Goal: Task Accomplishment & Management: Manage account settings

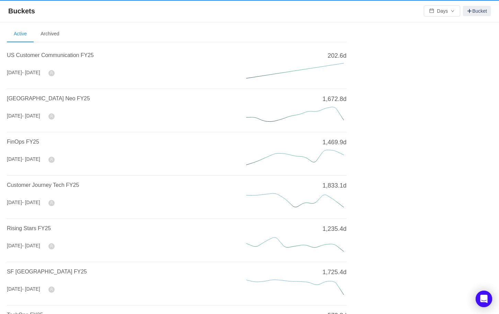
scroll to position [216, 0]
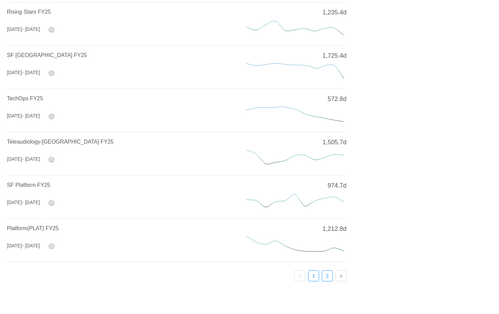
click at [325, 279] on link "2" at bounding box center [327, 276] width 10 height 10
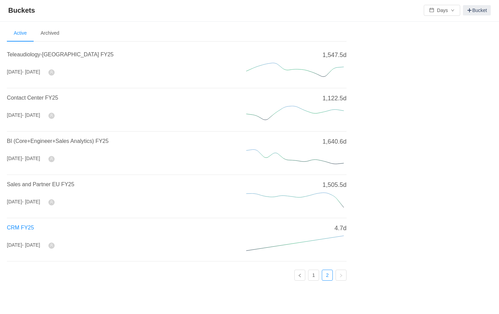
click at [18, 225] on span "CRM FY25" at bounding box center [20, 228] width 27 height 6
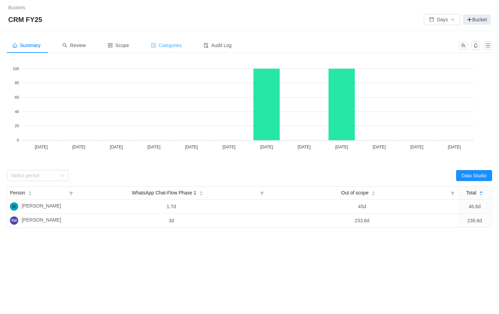
click at [176, 47] on span "Categories" at bounding box center [166, 45] width 31 height 5
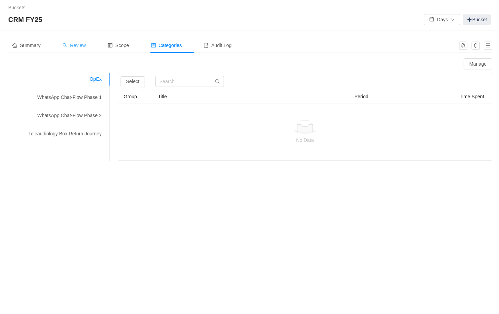
click at [81, 45] on span "Review" at bounding box center [74, 45] width 23 height 5
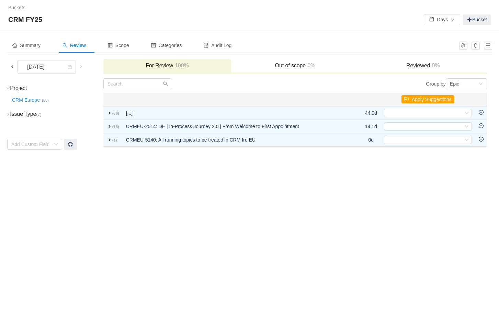
click at [15, 66] on span at bounding box center [12, 66] width 5 height 5
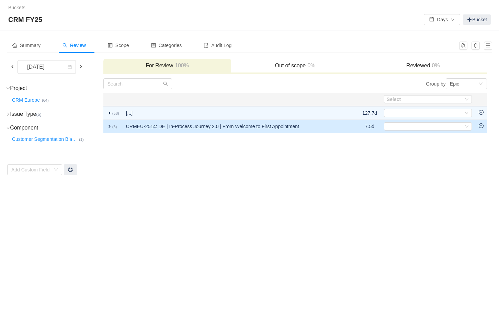
click at [111, 125] on span "expand" at bounding box center [109, 126] width 5 height 5
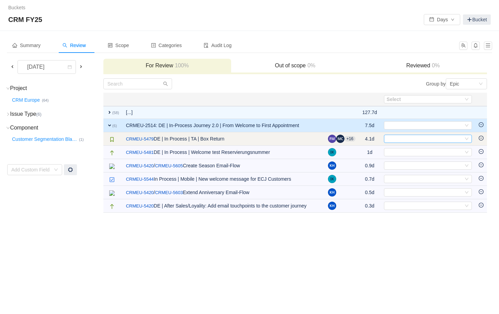
click at [402, 139] on div "Select" at bounding box center [425, 139] width 77 height 8
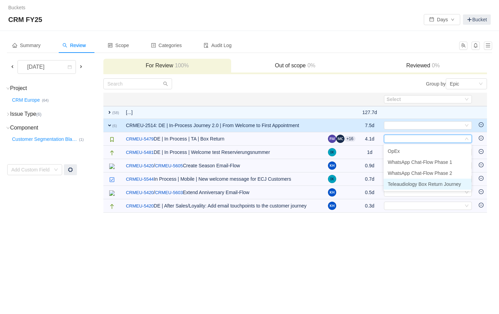
click at [415, 183] on span "Teleaudiology Box Return Journey" at bounding box center [424, 183] width 73 height 5
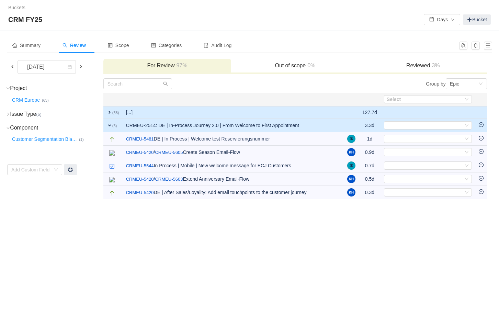
click at [136, 111] on td "[...]" at bounding box center [233, 112] width 221 height 13
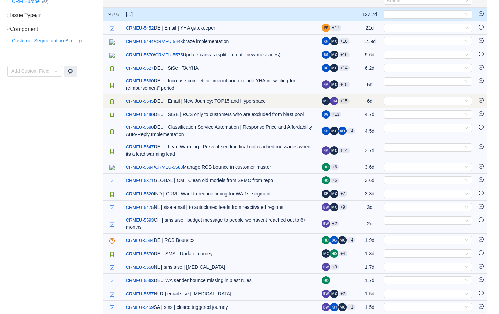
scroll to position [108, 0]
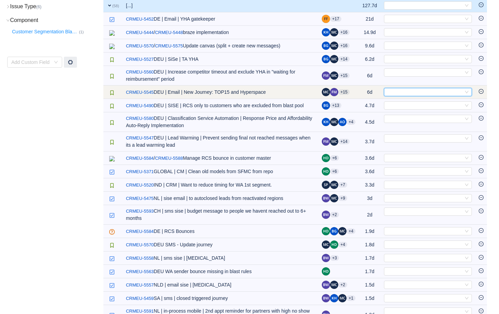
click at [391, 95] on div "Select" at bounding box center [425, 92] width 77 height 8
click at [292, 91] on td "/ CRMEU-5545 DEU | Email | New Journey: TOP15 and Hyperspace" at bounding box center [221, 92] width 196 height 13
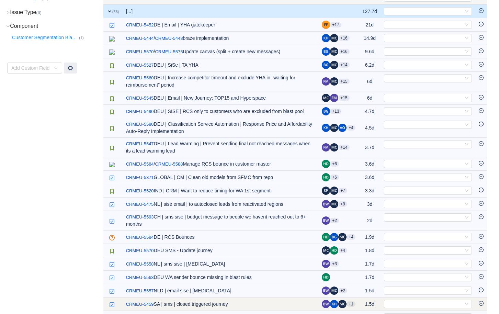
scroll to position [0, 0]
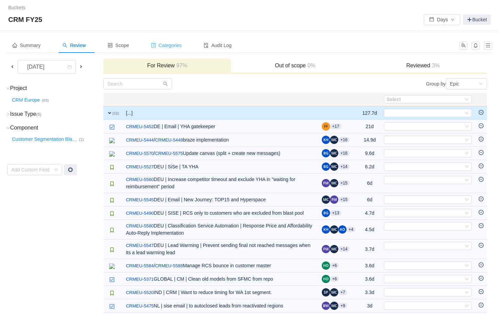
click at [175, 46] on span "Categories" at bounding box center [166, 45] width 31 height 5
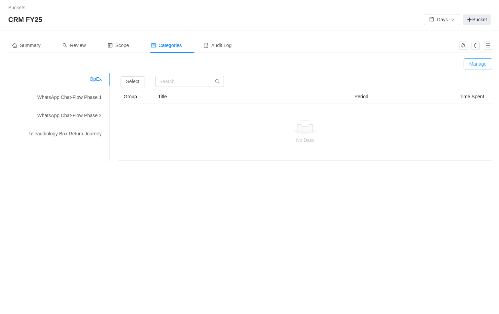
click at [478, 65] on button "Manage" at bounding box center [478, 63] width 29 height 11
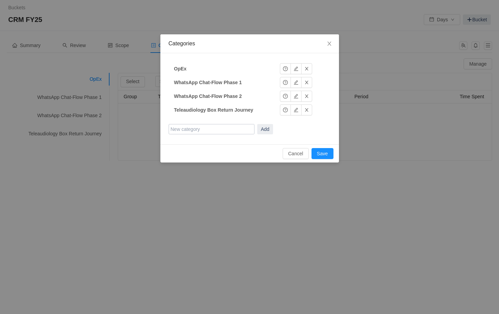
click at [205, 128] on input "text" at bounding box center [212, 129] width 86 height 10
type input "Manage RCS Sends in [GEOGRAPHIC_DATA]"
click at [266, 130] on button "Add" at bounding box center [265, 129] width 16 height 10
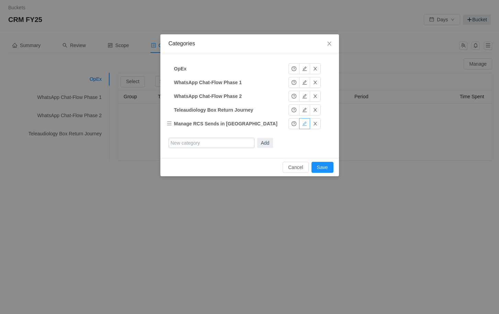
click at [299, 124] on button "button" at bounding box center [304, 123] width 11 height 11
click at [204, 122] on input "Manage RCS Sends in [GEOGRAPHIC_DATA]" at bounding box center [217, 124] width 86 height 10
type input "Manage RCS (SMS 2.0) Sends in [GEOGRAPHIC_DATA]"
click at [257, 138] on button "Add" at bounding box center [265, 143] width 16 height 10
click at [292, 127] on button "Okay" at bounding box center [291, 123] width 22 height 11
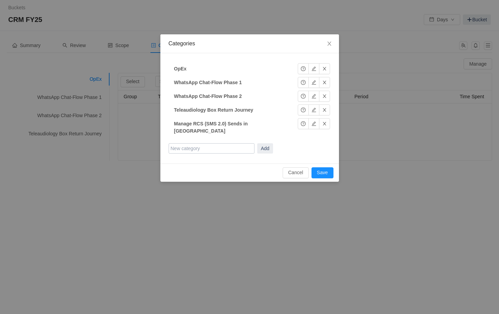
click at [216, 145] on input "text" at bounding box center [212, 148] width 86 height 10
type input "Smart Marketing Email Journey"
click at [269, 143] on button "Add" at bounding box center [265, 148] width 16 height 10
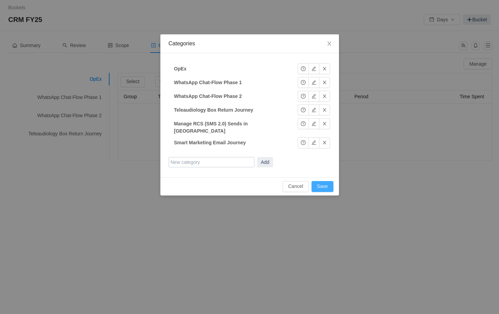
click at [320, 183] on button "Save" at bounding box center [323, 186] width 22 height 11
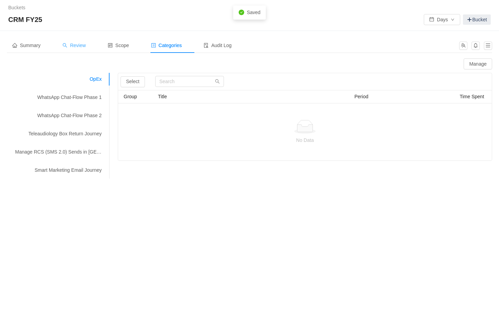
click at [86, 46] on span "Review" at bounding box center [74, 45] width 23 height 5
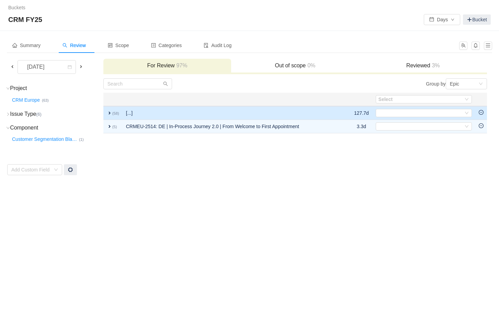
click at [171, 113] on td "[...]" at bounding box center [233, 113] width 220 height 14
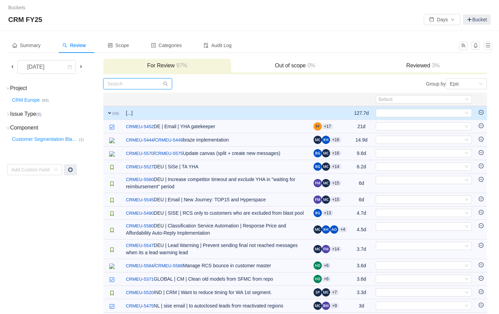
click at [133, 87] on input "text" at bounding box center [137, 83] width 69 height 11
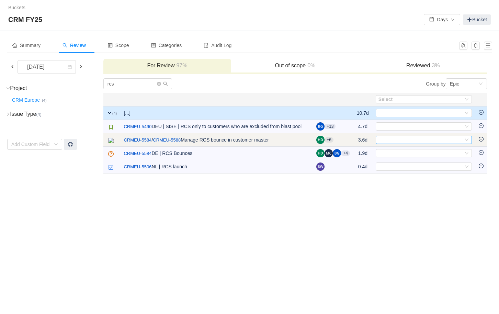
click at [402, 138] on div "Select" at bounding box center [421, 140] width 85 height 8
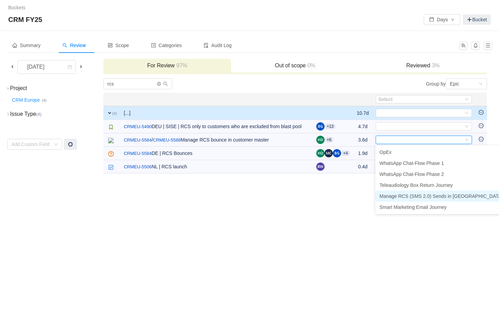
click at [403, 198] on span "Manage RCS (SMS 2.0) Sends in [GEOGRAPHIC_DATA]" at bounding box center [441, 195] width 123 height 5
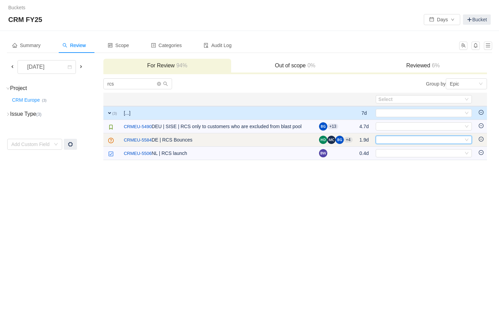
click at [388, 142] on div "Select" at bounding box center [421, 140] width 85 height 8
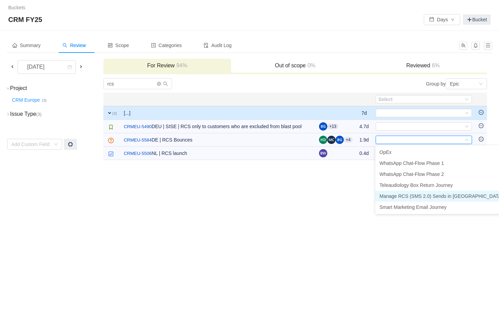
click at [417, 198] on span "Manage RCS (SMS 2.0) Sends in [GEOGRAPHIC_DATA]" at bounding box center [441, 195] width 123 height 5
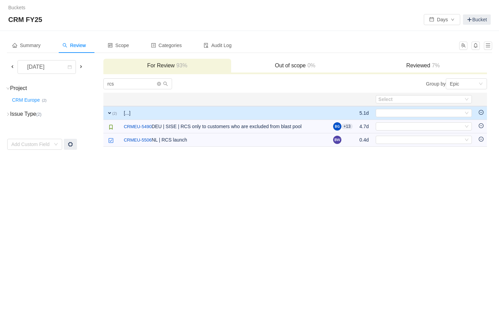
click at [168, 117] on td "[...]" at bounding box center [225, 113] width 210 height 14
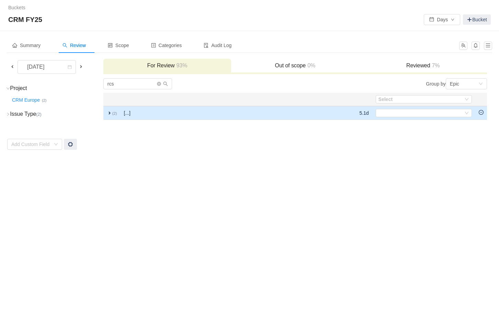
click at [168, 117] on td "[...]" at bounding box center [198, 113] width 156 height 14
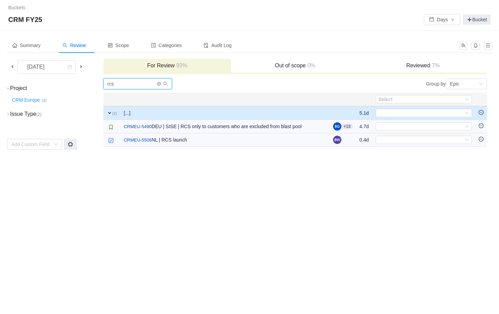
click at [136, 85] on input "rcs" at bounding box center [137, 83] width 69 height 11
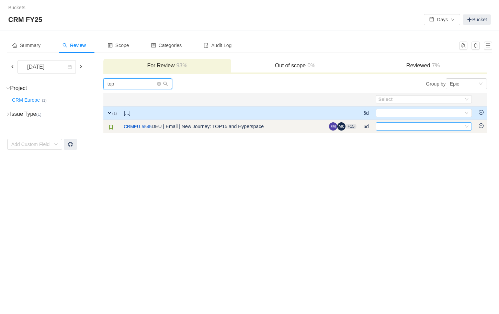
type input "top"
click at [393, 125] on div "Select" at bounding box center [421, 127] width 85 height 8
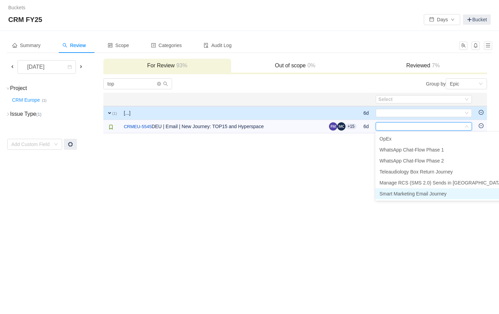
click at [405, 194] on span "Smart Marketing Email Journey" at bounding box center [413, 193] width 67 height 5
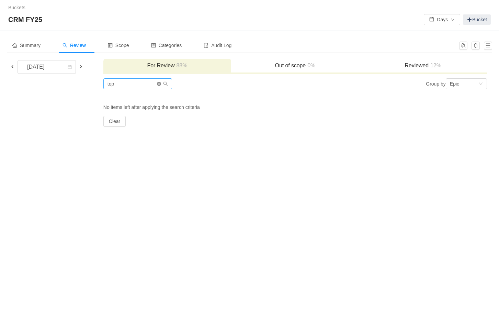
click at [159, 85] on icon "icon: close-circle" at bounding box center [159, 84] width 4 height 4
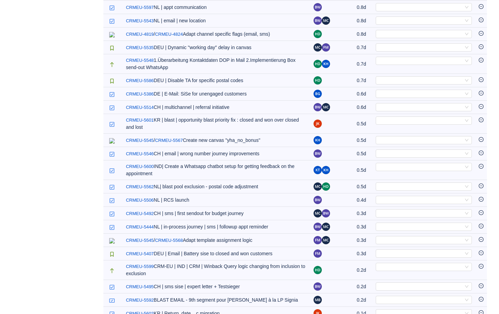
scroll to position [631, 0]
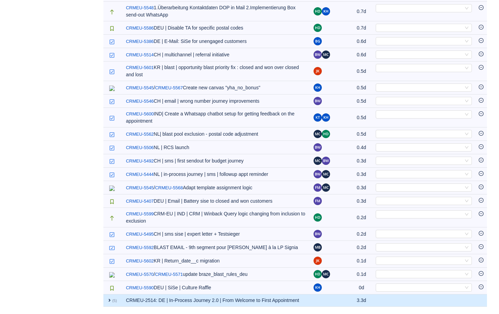
click at [219, 297] on td "CRMEU-2514: DE | In-Process Journey 2.0 | From Welcome to First Appointment" at bounding box center [217, 300] width 188 height 12
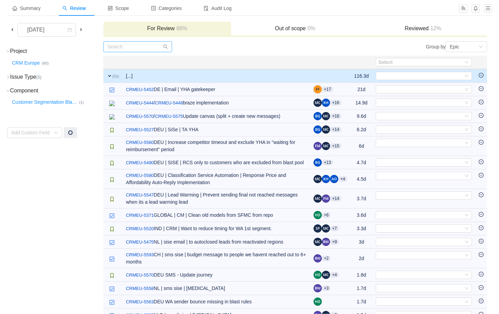
scroll to position [0, 0]
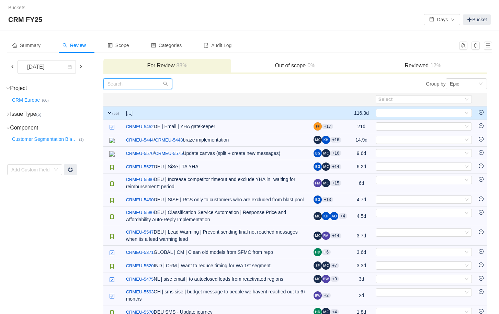
click at [131, 88] on input "text" at bounding box center [137, 83] width 69 height 11
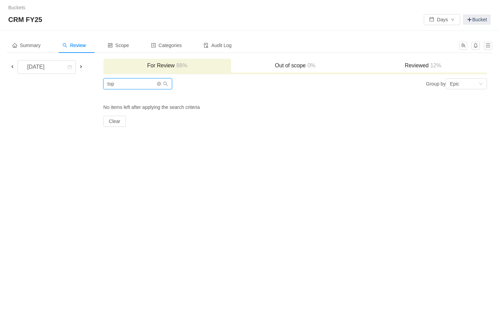
type input "top"
click at [422, 67] on h3 "Reviewed 12%" at bounding box center [422, 65] width 121 height 7
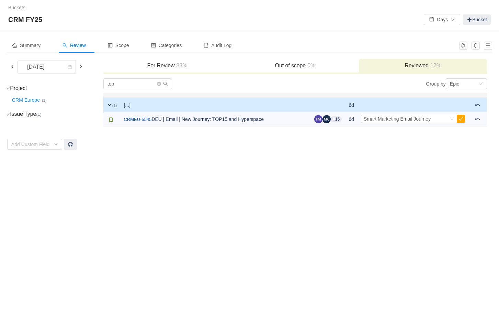
click at [154, 103] on td "[...]" at bounding box center [215, 105] width 190 height 14
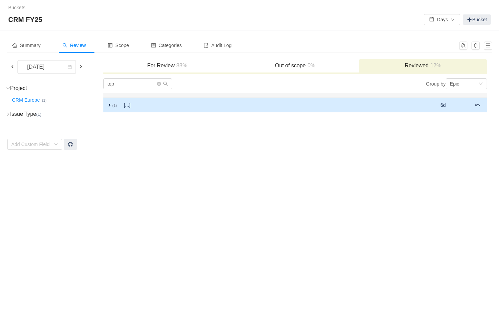
click at [154, 103] on td "[...]" at bounding box center [225, 105] width 210 height 14
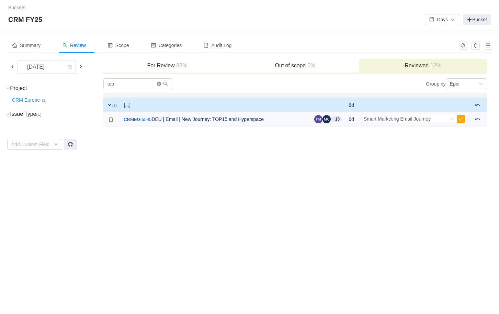
click at [159, 84] on icon "icon: close-circle" at bounding box center [159, 84] width 4 height 4
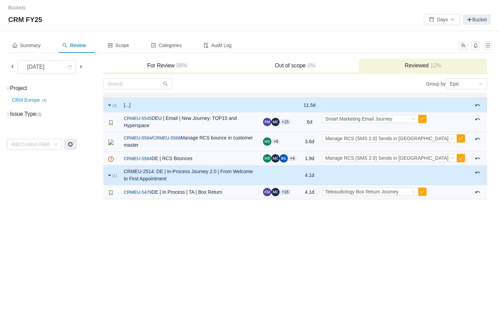
click at [319, 209] on div "Buckets / / CRM FY25 Days Bucket Summary Review Scope Categories Audit Log [DAT…" at bounding box center [249, 157] width 499 height 314
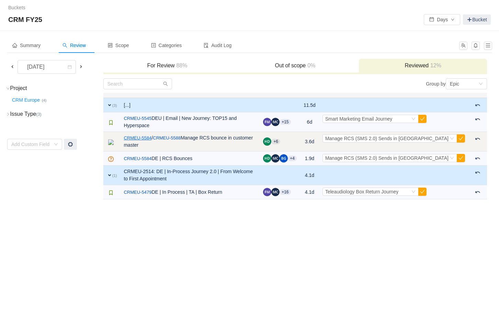
click at [142, 135] on link "CRMEU-5584" at bounding box center [138, 138] width 28 height 7
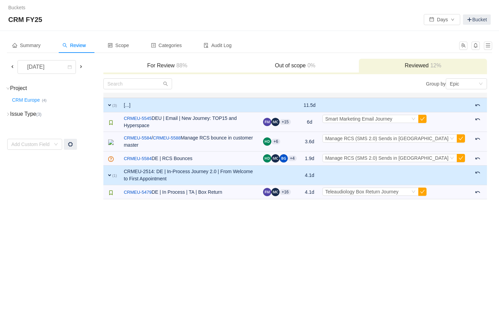
click at [161, 68] on h3 "For Review 88%" at bounding box center [167, 65] width 121 height 7
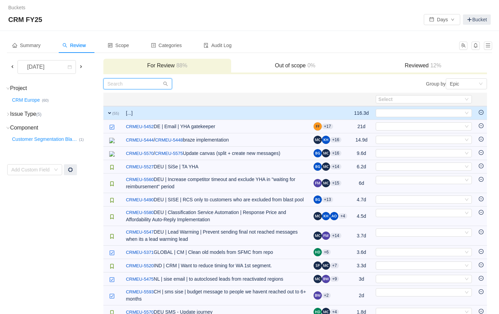
click at [130, 87] on input "text" at bounding box center [137, 83] width 69 height 11
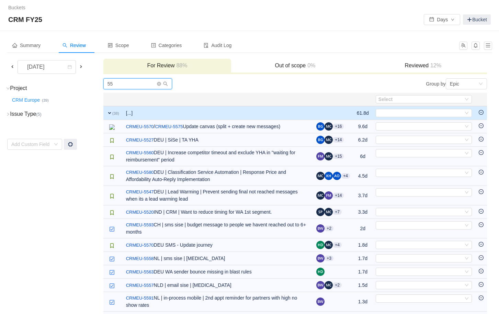
type input "5"
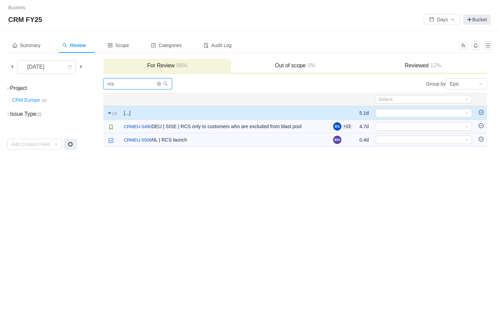
type input "rcs"
click at [432, 59] on div "Reviewed 12%" at bounding box center [423, 66] width 128 height 15
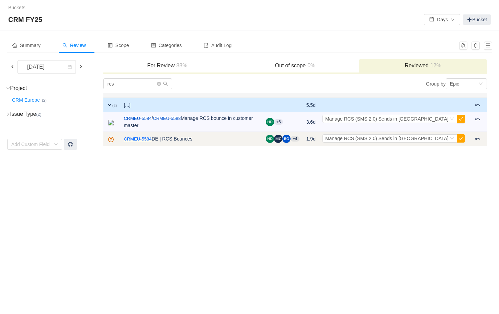
click at [143, 136] on link "CRMEU-5584" at bounding box center [138, 139] width 28 height 7
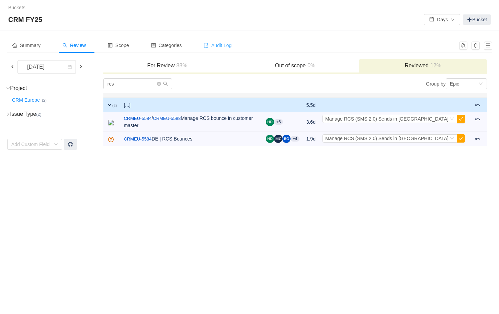
click at [231, 47] on span "Audit Log" at bounding box center [218, 45] width 28 height 5
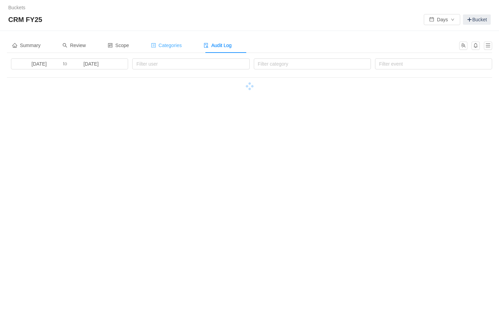
click at [175, 48] on span "Categories" at bounding box center [166, 45] width 31 height 5
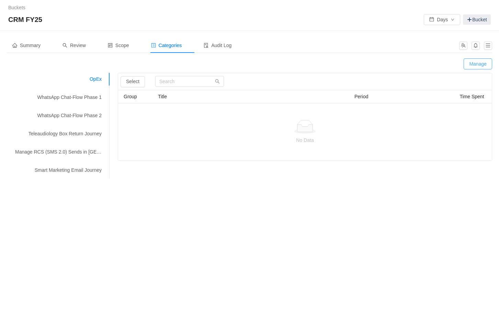
click at [486, 63] on button "Manage" at bounding box center [478, 63] width 29 height 11
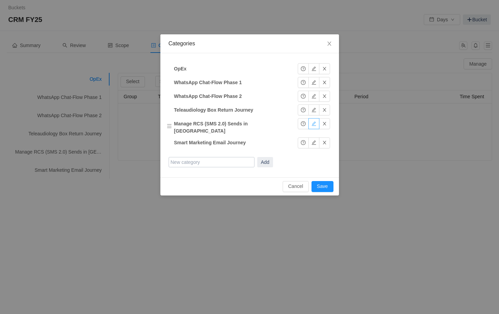
click at [308, 125] on button "button" at bounding box center [313, 123] width 11 height 11
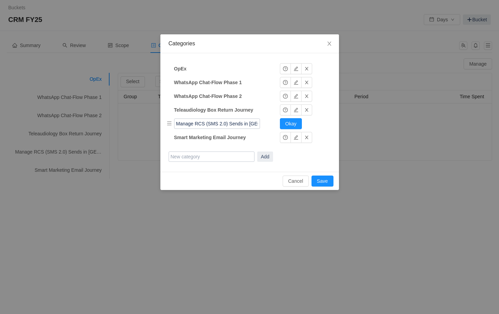
click at [250, 124] on input "Manage RCS (SMS 2.0) Sends in [GEOGRAPHIC_DATA]" at bounding box center [217, 124] width 86 height 10
type input "Manage RCS (SMS 2.0) Sends"
click at [319, 178] on button "Save" at bounding box center [323, 181] width 22 height 11
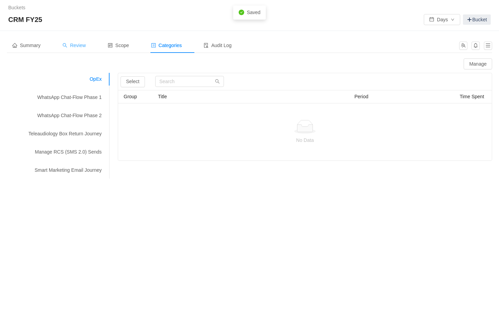
click at [71, 46] on span "Review" at bounding box center [74, 45] width 23 height 5
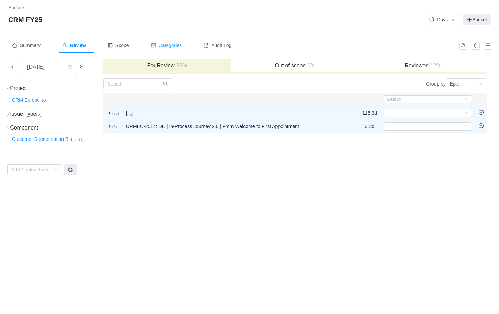
click at [173, 46] on span "Categories" at bounding box center [166, 45] width 31 height 5
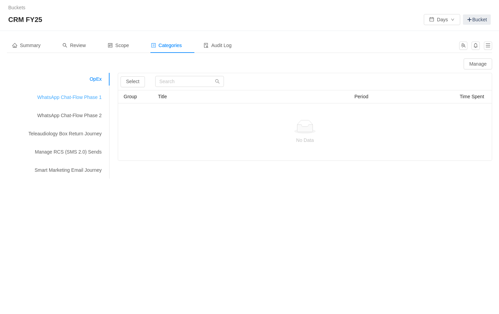
click at [72, 99] on div "WhatsApp Chat-Flow Phase 1" at bounding box center [58, 97] width 103 height 13
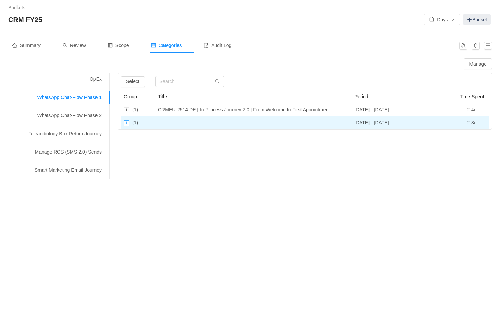
click at [126, 123] on div "Expand row" at bounding box center [127, 123] width 6 height 6
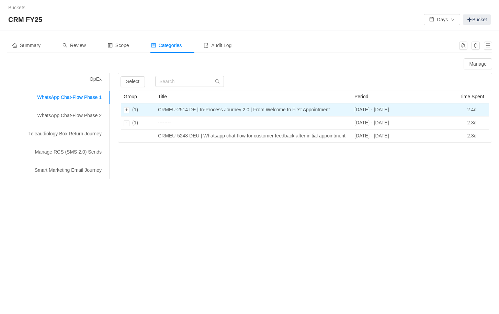
click at [127, 113] on td "(1)" at bounding box center [138, 109] width 34 height 13
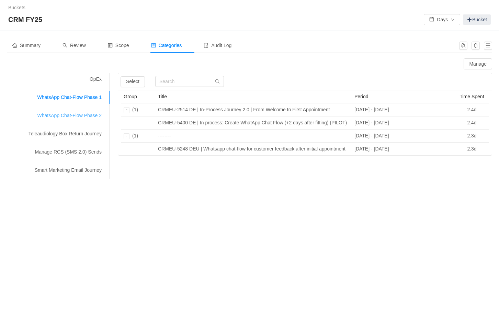
click at [91, 115] on div "WhatsApp Chat-Flow Phase 2" at bounding box center [58, 115] width 103 height 13
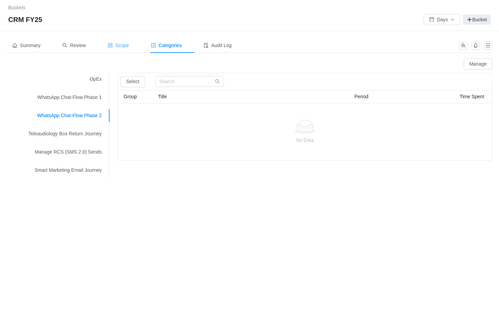
click at [123, 43] on span "Scope" at bounding box center [118, 45] width 21 height 5
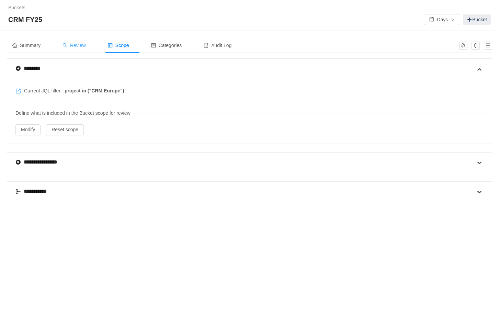
click at [83, 44] on span "Review" at bounding box center [74, 45] width 23 height 5
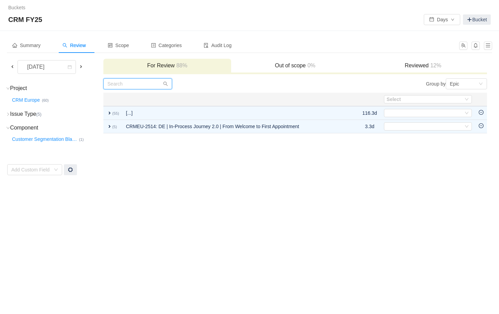
click at [132, 85] on input "text" at bounding box center [137, 83] width 69 height 11
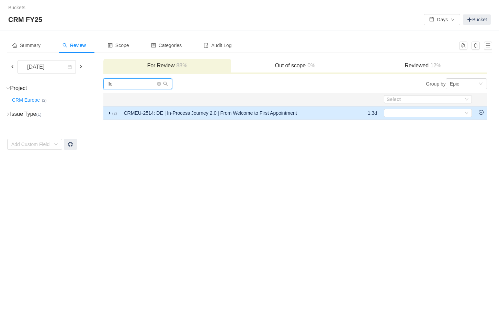
type input "flo"
click at [210, 114] on td "CRMEU-2514: DE | In-Process Journey 2.0 | From Welcome to First Appointment" at bounding box center [237, 113] width 235 height 14
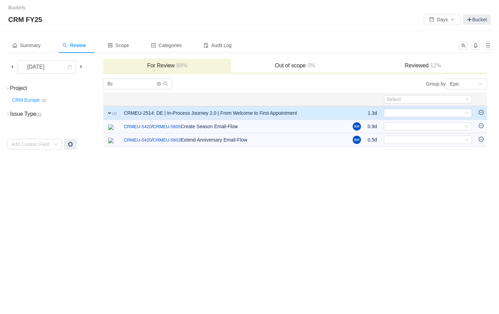
click at [79, 69] on span at bounding box center [80, 66] width 5 height 5
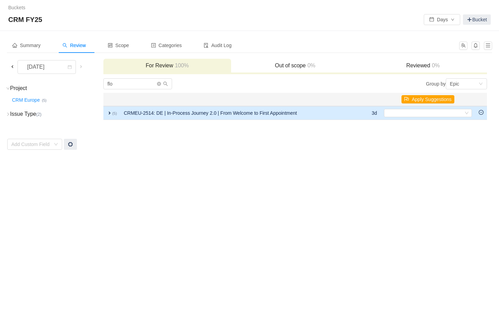
click at [165, 111] on td "CRMEU-2514: DE | In-Process Journey 2.0 | From Welcome to First Appointment" at bounding box center [239, 113] width 239 height 14
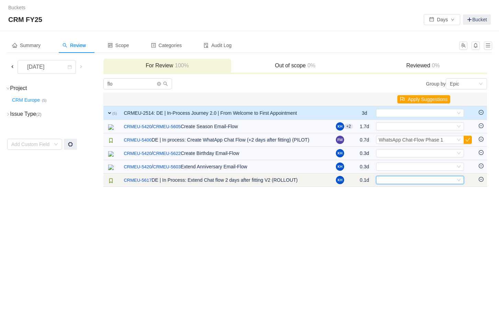
click at [390, 180] on div "Select" at bounding box center [417, 180] width 77 height 8
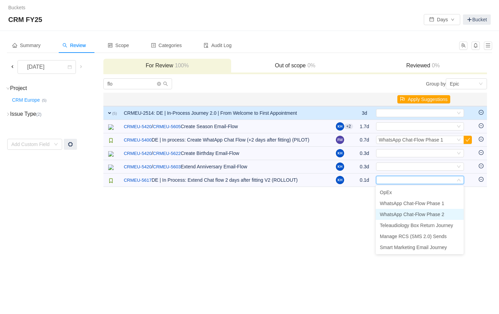
click at [414, 213] on span "WhatsApp Chat-Flow Phase 2" at bounding box center [412, 214] width 65 height 5
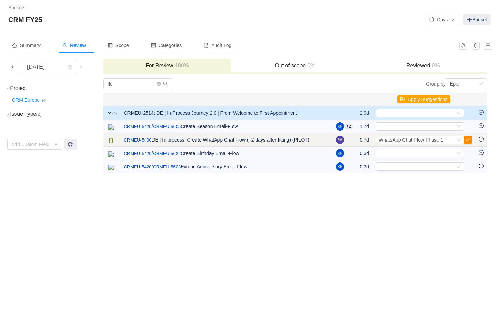
click at [469, 139] on button "button" at bounding box center [468, 140] width 8 height 8
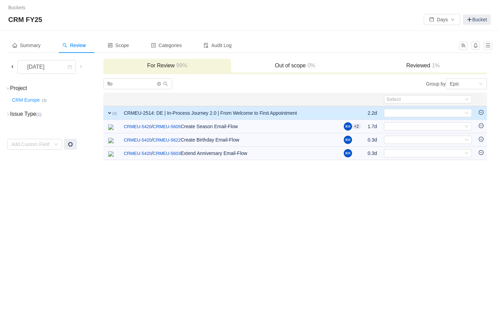
click at [14, 67] on span at bounding box center [12, 66] width 5 height 5
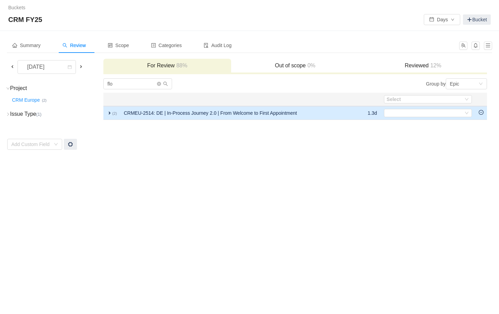
click at [191, 119] on td "CRMEU-2514: DE | In-Process Journey 2.0 | From Welcome to First Appointment" at bounding box center [237, 113] width 235 height 14
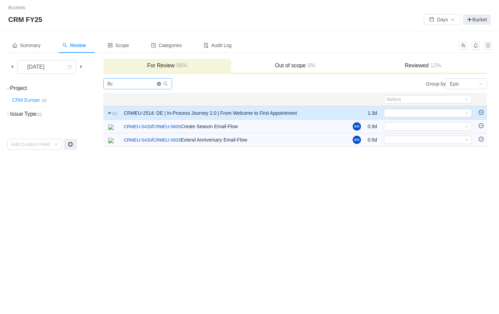
click at [159, 85] on icon "icon: close-circle" at bounding box center [159, 84] width 4 height 4
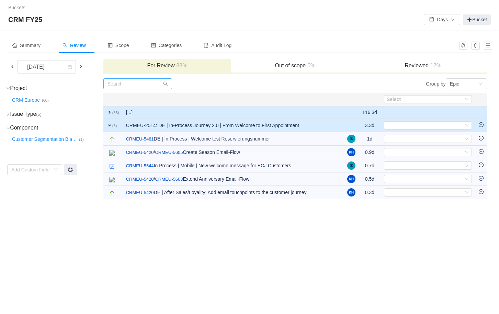
click at [191, 108] on td "[...]" at bounding box center [233, 112] width 221 height 13
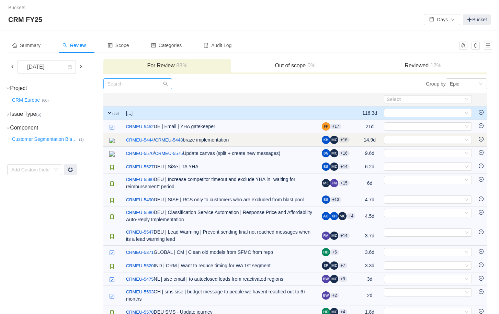
click at [152, 138] on link "CRMEU-5444" at bounding box center [140, 140] width 28 height 7
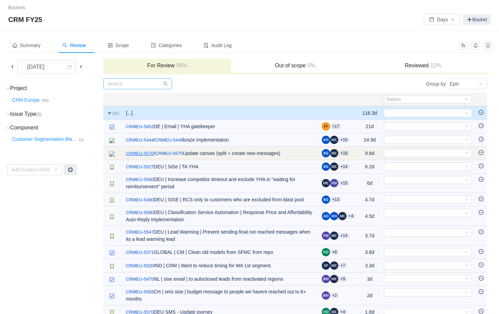
click at [144, 155] on link "CRMEU-5570" at bounding box center [140, 153] width 28 height 7
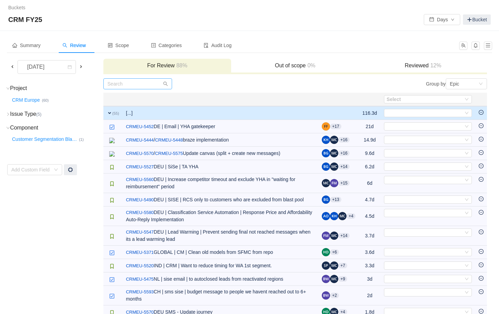
click at [82, 68] on span at bounding box center [80, 66] width 5 height 5
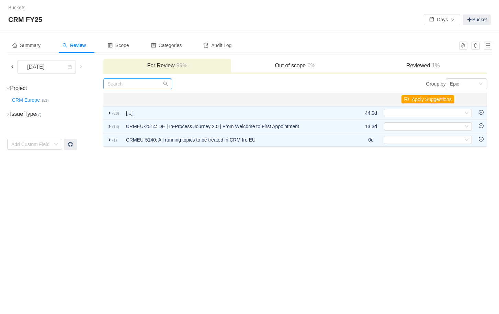
click at [14, 69] on span at bounding box center [12, 67] width 8 height 8
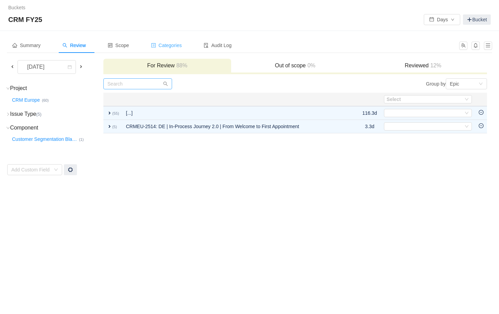
click at [175, 49] on div "Categories" at bounding box center [167, 45] width 42 height 15
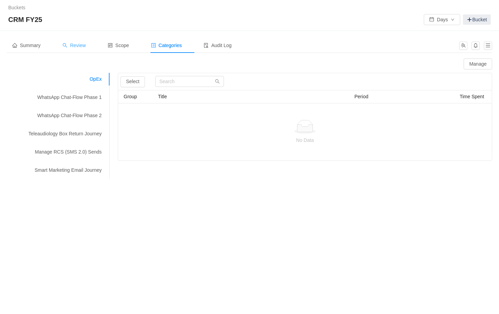
click at [81, 50] on div "Review" at bounding box center [74, 45] width 34 height 15
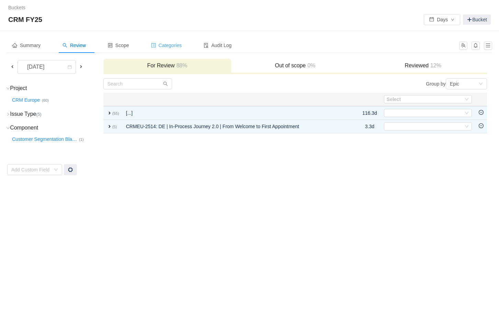
click at [181, 45] on span "Categories" at bounding box center [166, 45] width 31 height 5
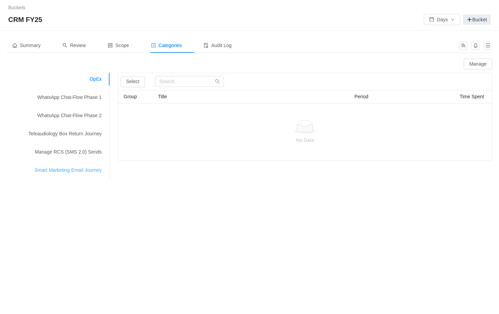
click at [81, 169] on div "Smart Marketing Email Journey" at bounding box center [58, 170] width 103 height 13
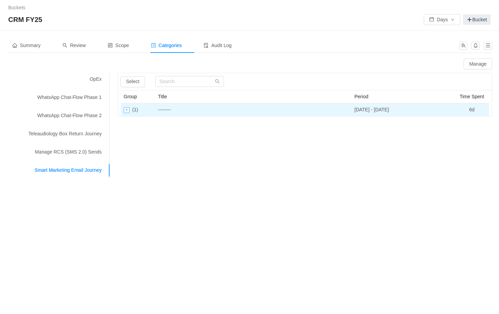
click at [124, 109] on div "Expand row" at bounding box center [127, 110] width 6 height 6
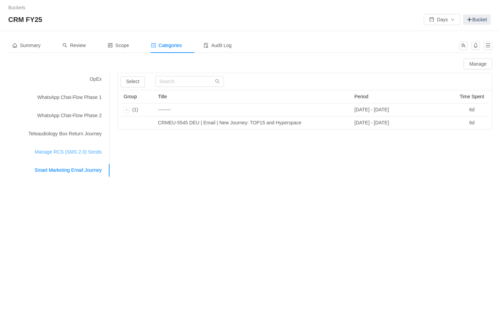
click at [70, 152] on div "Manage RCS (SMS 2.0) Sends" at bounding box center [58, 152] width 103 height 13
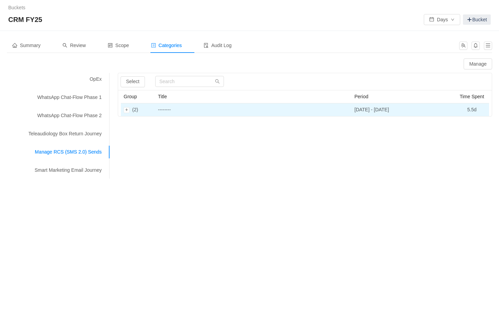
click at [189, 109] on td "--------" at bounding box center [253, 109] width 196 height 13
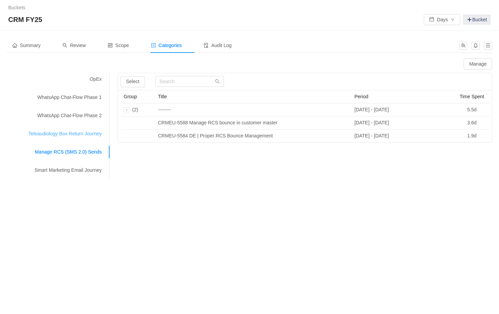
click at [69, 136] on div "Teleaudiology Box Return Journey" at bounding box center [58, 133] width 103 height 13
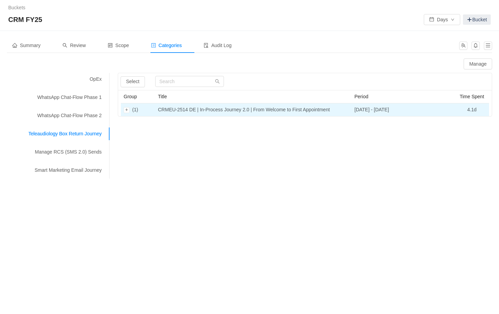
click at [220, 109] on td "CRMEU-2514 DE | In-Process Journey 2.0 | From Welcome to First Appointment" at bounding box center [253, 109] width 196 height 13
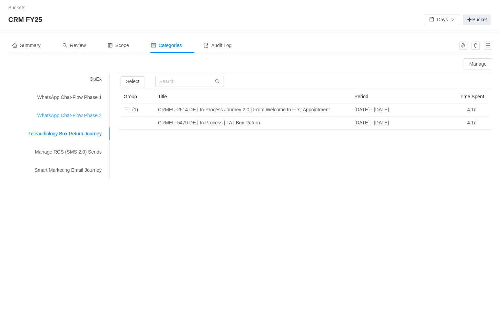
click at [61, 120] on div "WhatsApp Chat-Flow Phase 2" at bounding box center [58, 115] width 103 height 13
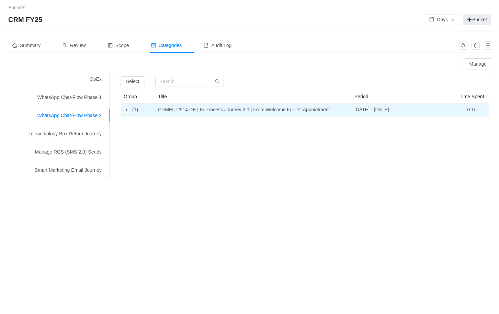
click at [227, 109] on td "CRMEU-2514 DE | In-Process Journey 2.0 | From Welcome to First Appointment" at bounding box center [253, 109] width 196 height 13
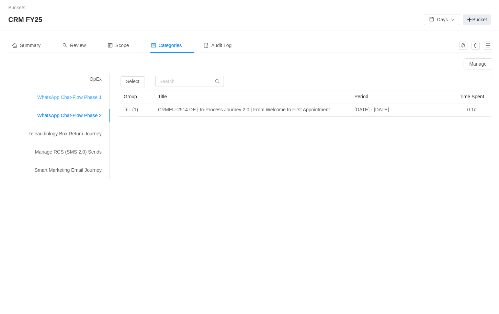
click at [81, 101] on div "WhatsApp Chat-Flow Phase 1" at bounding box center [58, 97] width 103 height 13
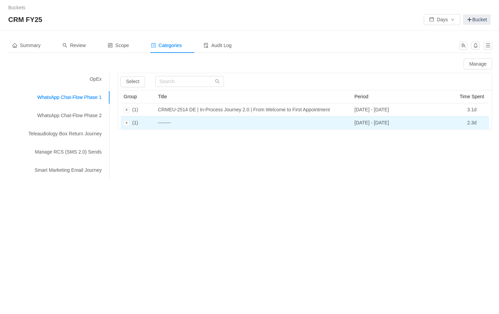
click at [235, 123] on td "--------" at bounding box center [253, 122] width 196 height 13
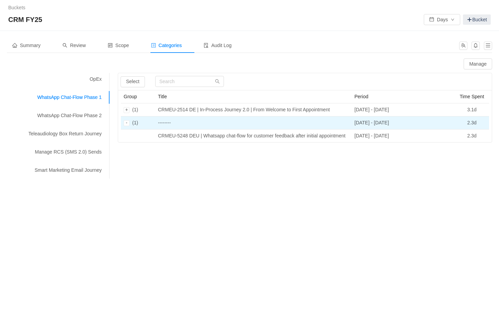
click at [235, 123] on td "--------" at bounding box center [253, 122] width 196 height 13
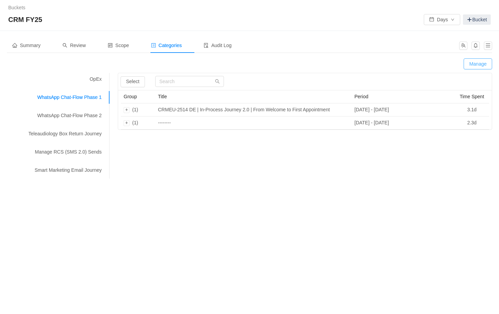
click at [480, 63] on button "Manage" at bounding box center [478, 63] width 29 height 11
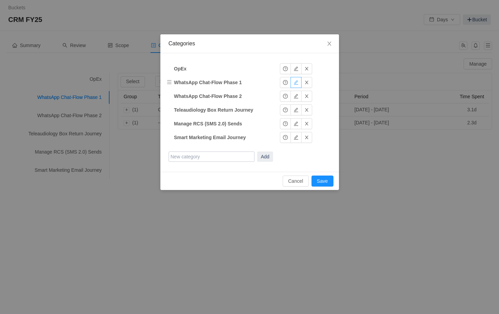
click at [296, 83] on button "button" at bounding box center [296, 82] width 11 height 11
click at [296, 83] on button "Okay" at bounding box center [291, 82] width 22 height 11
click at [328, 43] on icon "icon: close" at bounding box center [329, 44] width 4 height 4
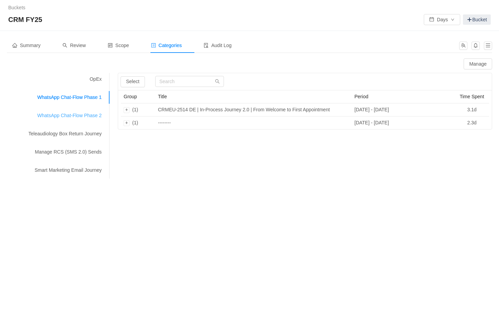
click at [88, 111] on div "WhatsApp Chat-Flow Phase 2" at bounding box center [58, 115] width 103 height 13
click at [83, 99] on div "WhatsApp Chat-Flow Phase 1" at bounding box center [58, 97] width 103 height 13
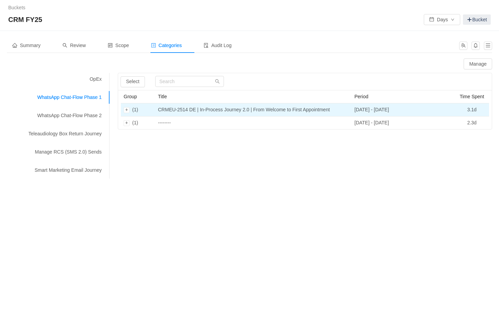
click at [209, 109] on td "CRMEU-2514 DE | In-Process Journey 2.0 | From Welcome to First Appointment" at bounding box center [253, 109] width 196 height 13
click at [189, 113] on td "CRMEU-2514 DE | In-Process Journey 2.0 | From Welcome to First Appointment" at bounding box center [253, 109] width 196 height 13
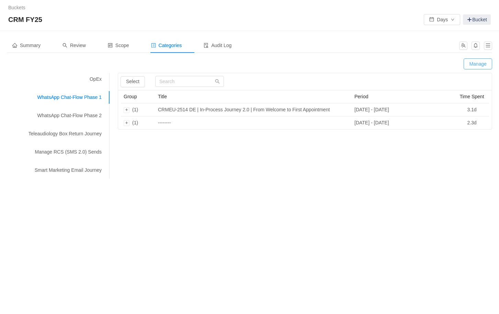
click at [476, 63] on button "Manage" at bounding box center [478, 63] width 29 height 11
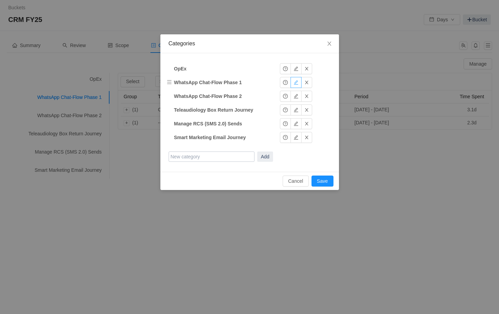
click at [296, 79] on button "button" at bounding box center [296, 82] width 11 height 11
click at [289, 82] on button "Okay" at bounding box center [291, 82] width 22 height 11
click at [286, 82] on button "button" at bounding box center [285, 82] width 11 height 11
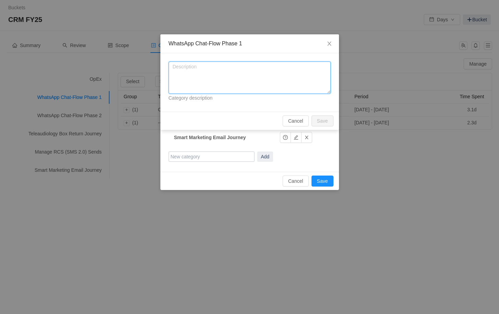
click at [252, 78] on textarea at bounding box center [250, 77] width 162 height 32
type textarea "The"
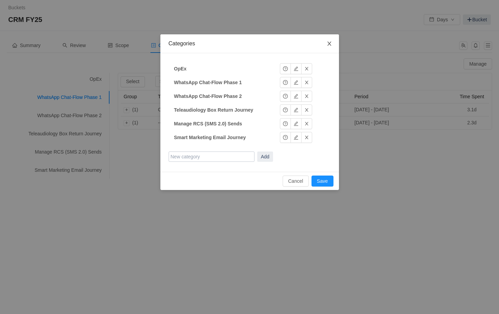
click at [329, 43] on icon "icon: close" at bounding box center [329, 44] width 4 height 4
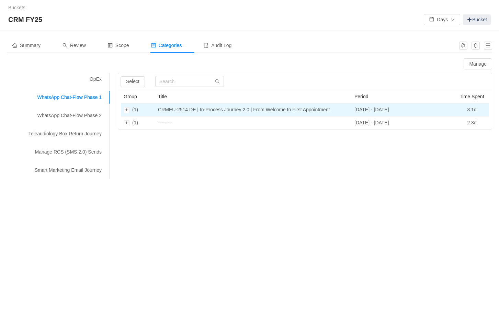
click at [256, 110] on td "CRMEU-2514 DE | In-Process Journey 2.0 | From Welcome to First Appointment" at bounding box center [253, 109] width 196 height 13
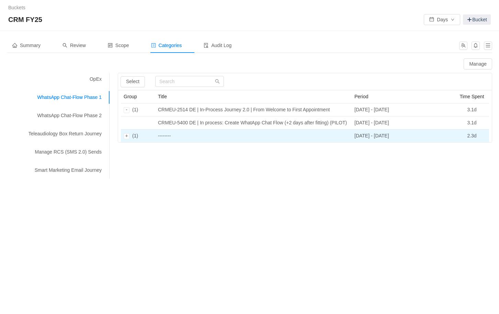
click at [258, 140] on td "--------" at bounding box center [253, 136] width 196 height 13
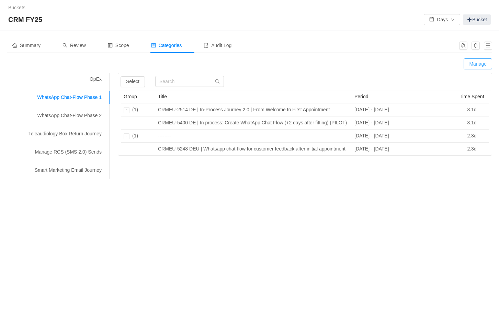
click at [475, 61] on button "Manage" at bounding box center [478, 63] width 29 height 11
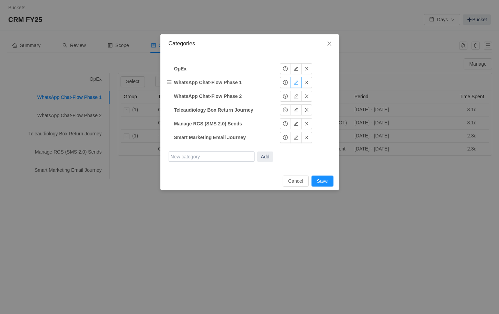
click at [294, 85] on button "button" at bounding box center [296, 82] width 11 height 11
click at [223, 83] on input "WhatsApp Chat-Flow Phase 1" at bounding box center [217, 82] width 86 height 10
type input "WhatsApp Chat-Flows Phase 1"
click at [285, 80] on button "Okay" at bounding box center [291, 82] width 22 height 11
click at [295, 94] on button "button" at bounding box center [296, 96] width 11 height 11
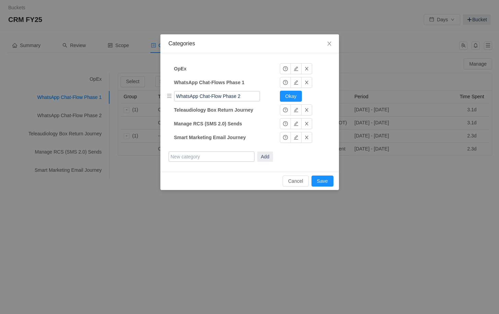
click at [223, 97] on input "WhatsApp Chat-Flow Phase 2" at bounding box center [217, 96] width 86 height 10
type input "WhatsApp Chat-Flows Phase 2"
click at [287, 95] on button "Okay" at bounding box center [291, 96] width 22 height 11
click at [284, 82] on button "button" at bounding box center [285, 82] width 11 height 11
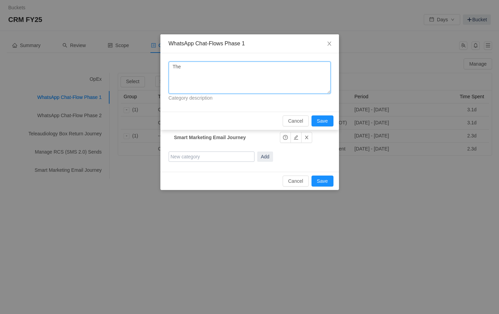
click at [225, 87] on textarea "The" at bounding box center [250, 77] width 162 height 32
type textarea "The Chat-Flows"
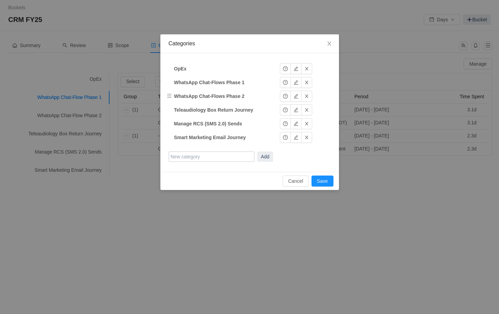
click at [214, 96] on strong "WhatsApp Chat-Flows Phase 2" at bounding box center [209, 95] width 70 height 5
click at [298, 81] on button "button" at bounding box center [296, 82] width 11 height 11
click at [202, 82] on input "WhatsApp Chat-Flows Phase 1" at bounding box center [217, 82] width 86 height 10
type input "Customer Feedback Chat-Flows Phase 1"
click at [257, 151] on button "Add" at bounding box center [265, 156] width 16 height 10
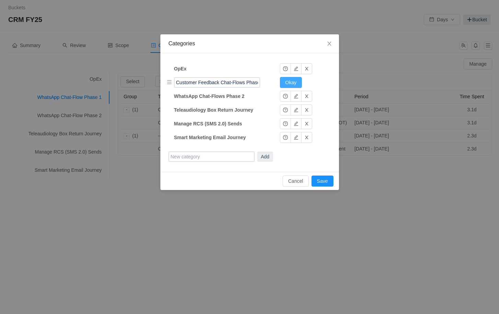
click at [288, 79] on button "Okay" at bounding box center [291, 82] width 22 height 11
click at [236, 97] on strong "WhatsApp Chat-Flows Phase 2" at bounding box center [209, 95] width 70 height 5
click at [297, 97] on button "button" at bounding box center [296, 96] width 11 height 11
drag, startPoint x: 202, startPoint y: 97, endPoint x: 164, endPoint y: 97, distance: 38.1
click at [164, 97] on div "OpEx OpEx Okay Customer Feedback Chat-Flows Phase 1 Customer Feedback Chat-Flow…" at bounding box center [249, 112] width 179 height 119
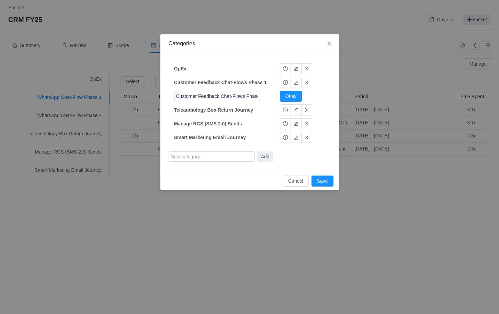
type input "Customer Feedback Chat-Flows Phase 2"
click at [257, 151] on button "Add" at bounding box center [265, 156] width 16 height 10
click at [298, 97] on button "Okay" at bounding box center [291, 96] width 22 height 11
click at [286, 84] on button "button" at bounding box center [285, 82] width 11 height 11
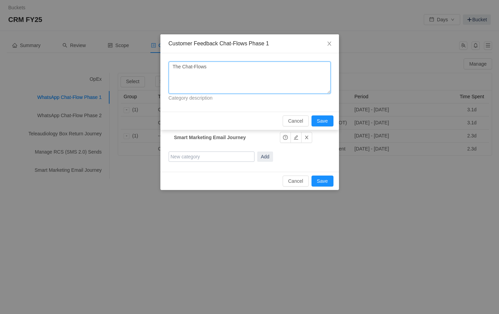
click at [228, 74] on textarea "The Chat-Flows" at bounding box center [250, 77] width 162 height 32
type textarea "The Chat-Flows support the Sales team"
